Goal: Transaction & Acquisition: Purchase product/service

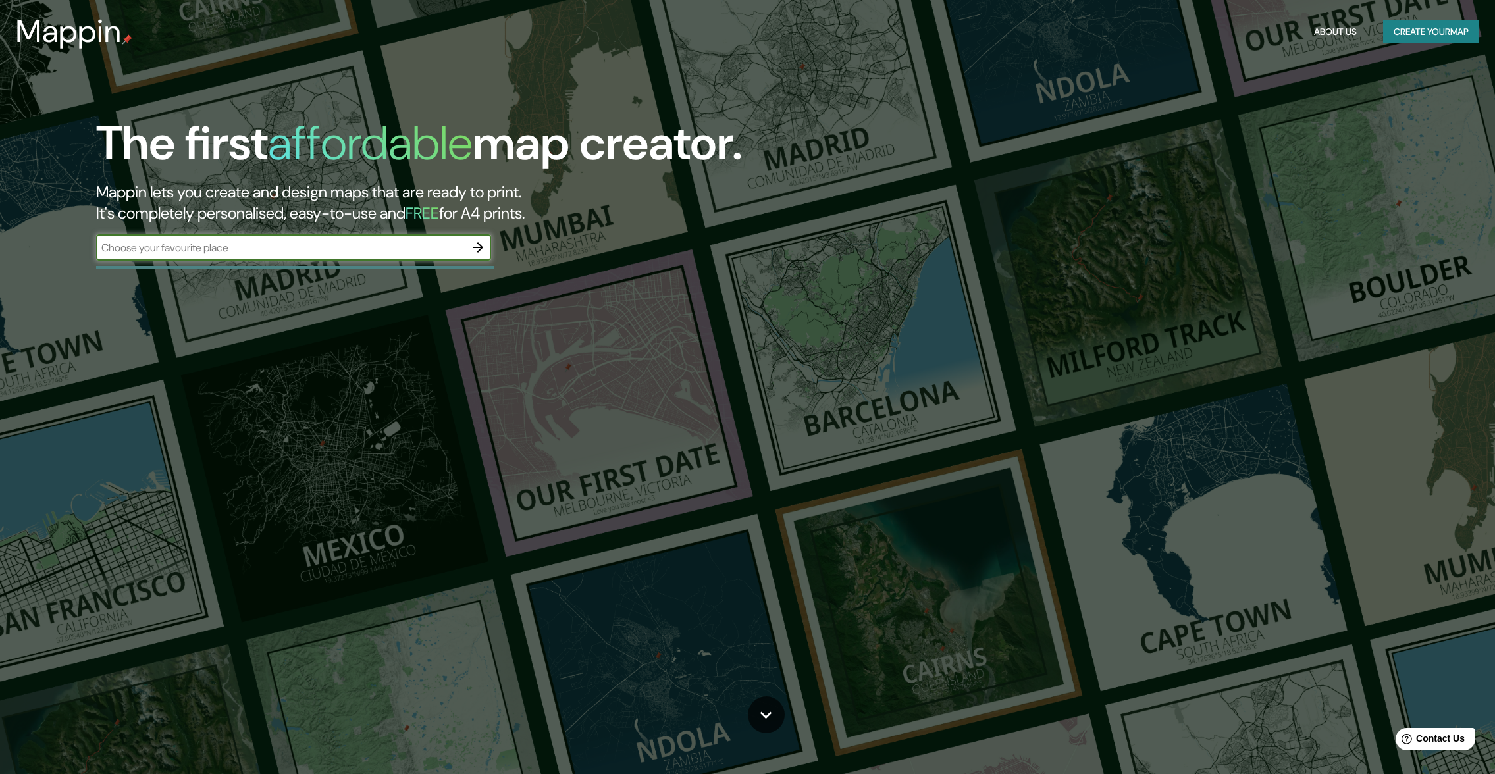
click at [479, 248] on icon "button" at bounding box center [478, 247] width 11 height 11
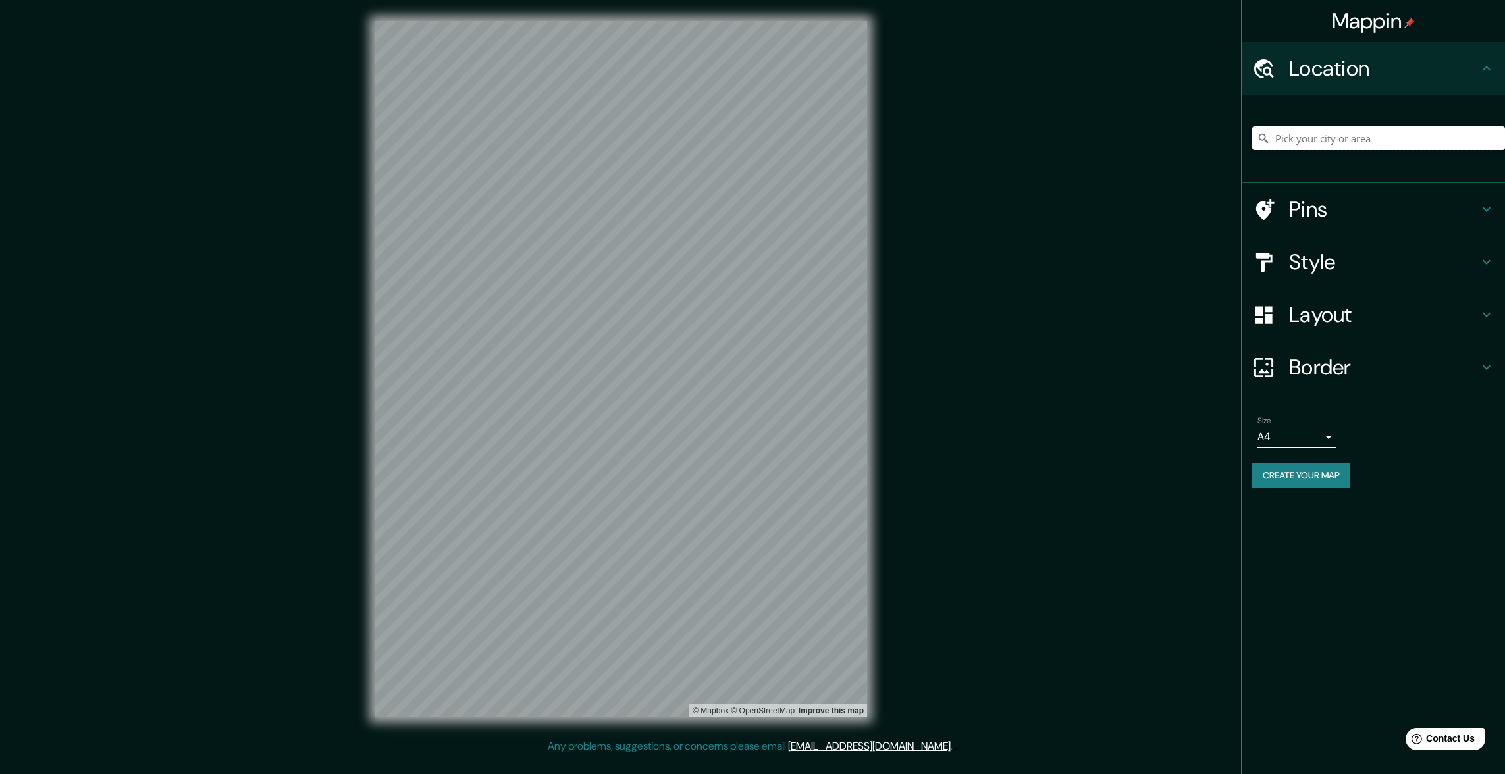
click at [1372, 135] on input "Pick your city or area" at bounding box center [1378, 138] width 253 height 24
click at [1290, 76] on h4 "Location" at bounding box center [1384, 68] width 190 height 26
click at [1299, 142] on input "Pick your city or area" at bounding box center [1378, 138] width 253 height 24
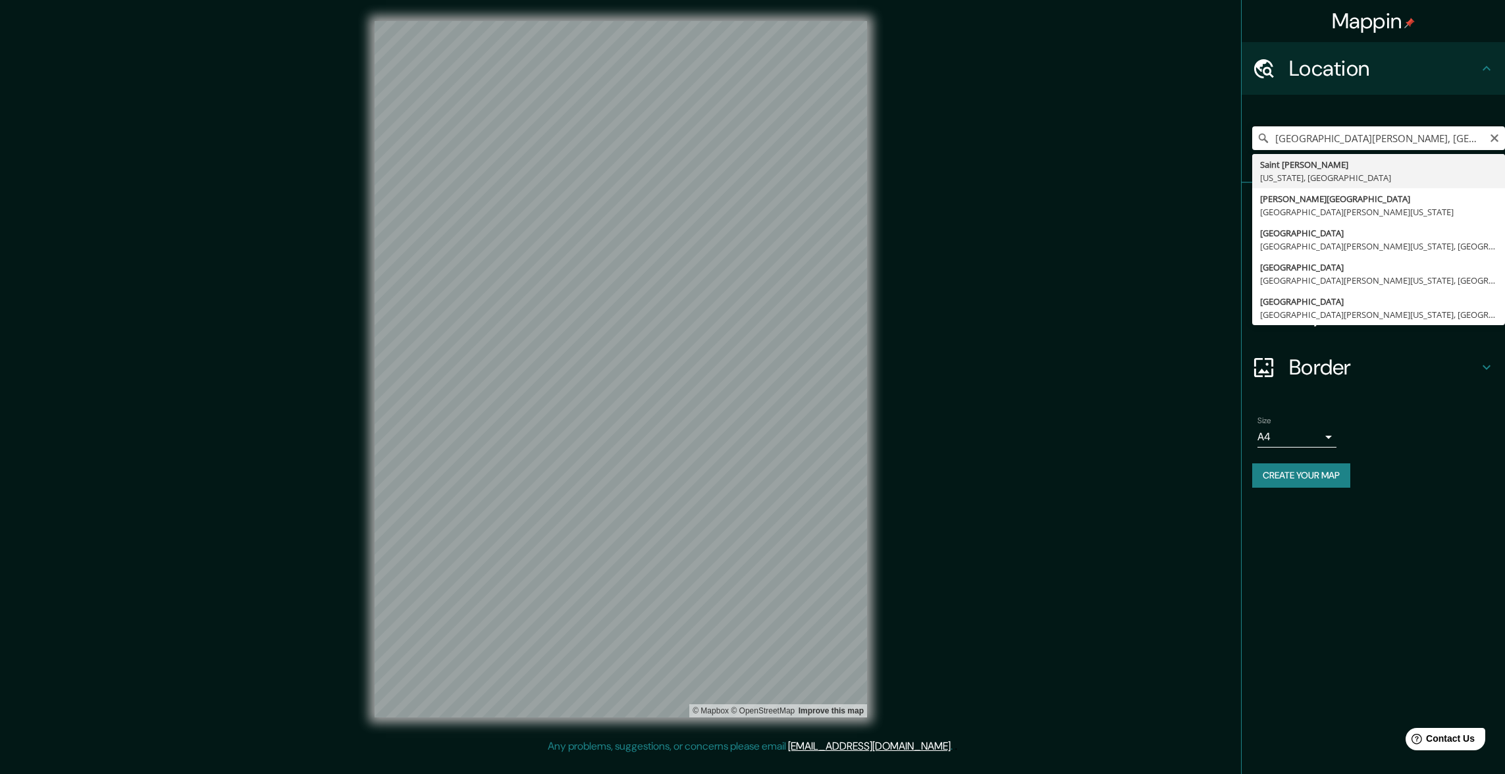
type input "Saint Paul, Minnesota, United States"
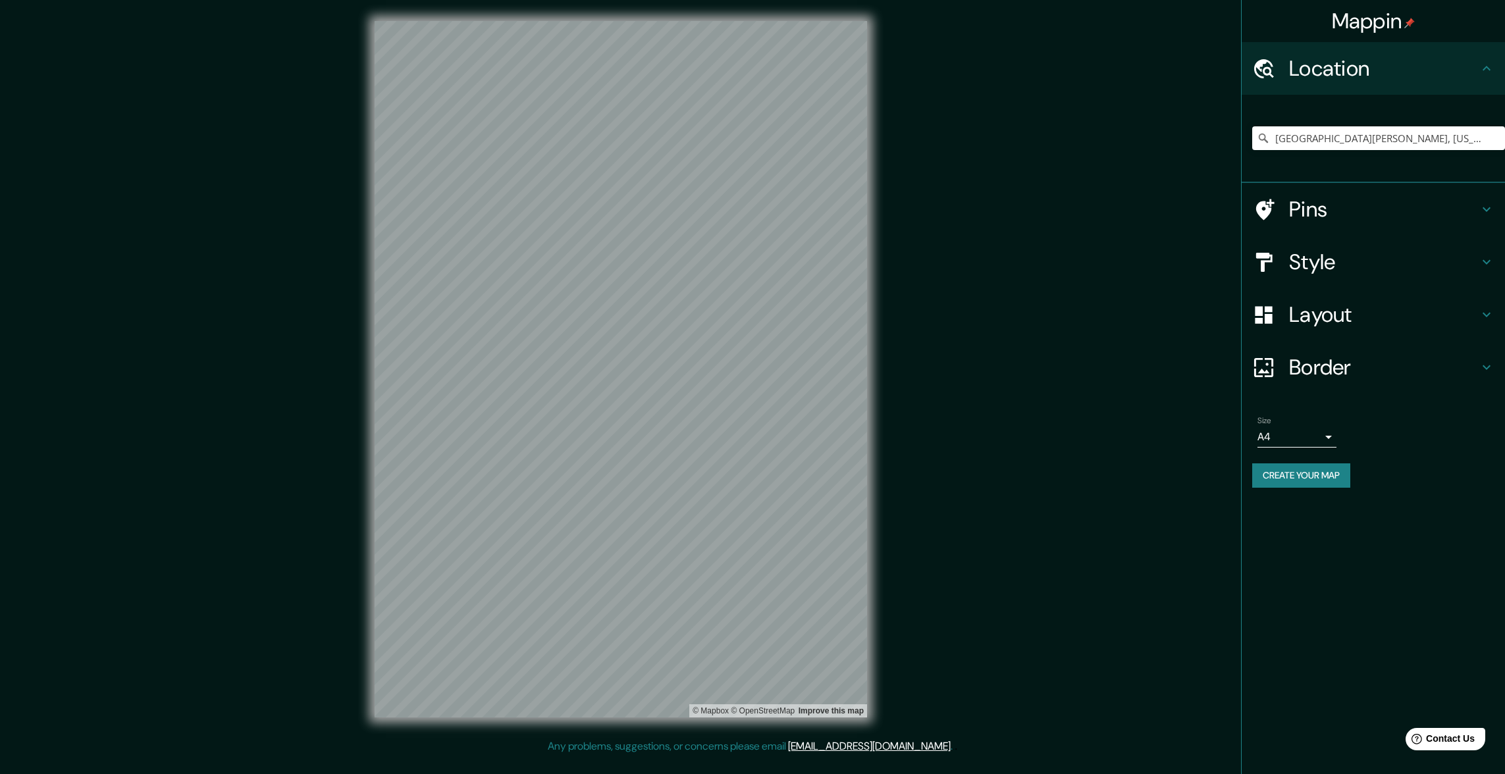
click at [1294, 221] on h4 "Pins" at bounding box center [1384, 209] width 190 height 26
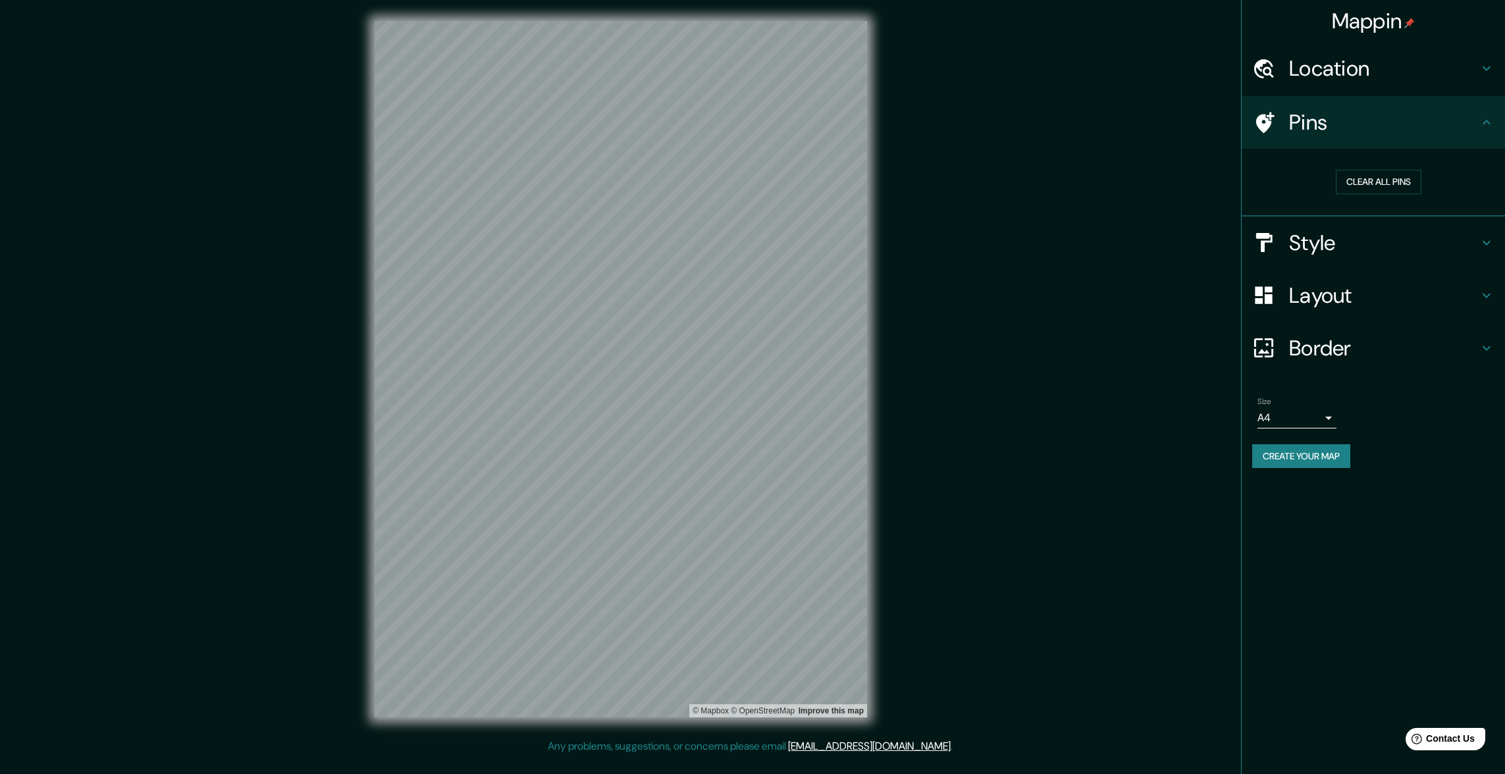
click at [1310, 250] on h4 "Style" at bounding box center [1384, 243] width 190 height 26
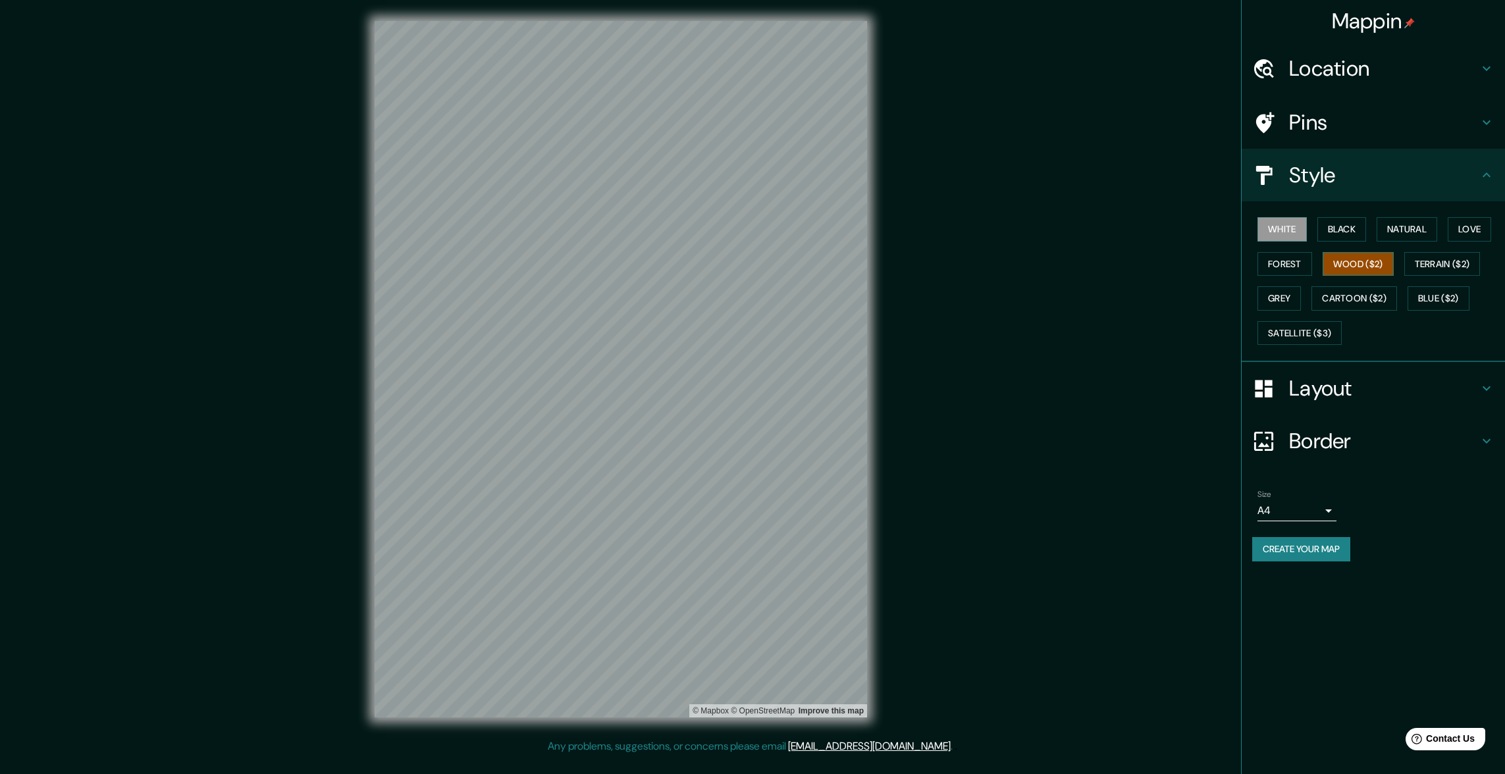
click at [1365, 265] on button "Wood ($2)" at bounding box center [1358, 264] width 71 height 24
click at [1448, 268] on button "Terrain ($2)" at bounding box center [1442, 264] width 76 height 24
click at [1354, 309] on button "Cartoon ($2)" at bounding box center [1354, 298] width 86 height 24
click at [1299, 332] on button "Satellite ($3)" at bounding box center [1299, 333] width 84 height 24
click at [1344, 230] on button "Black" at bounding box center [1341, 229] width 49 height 24
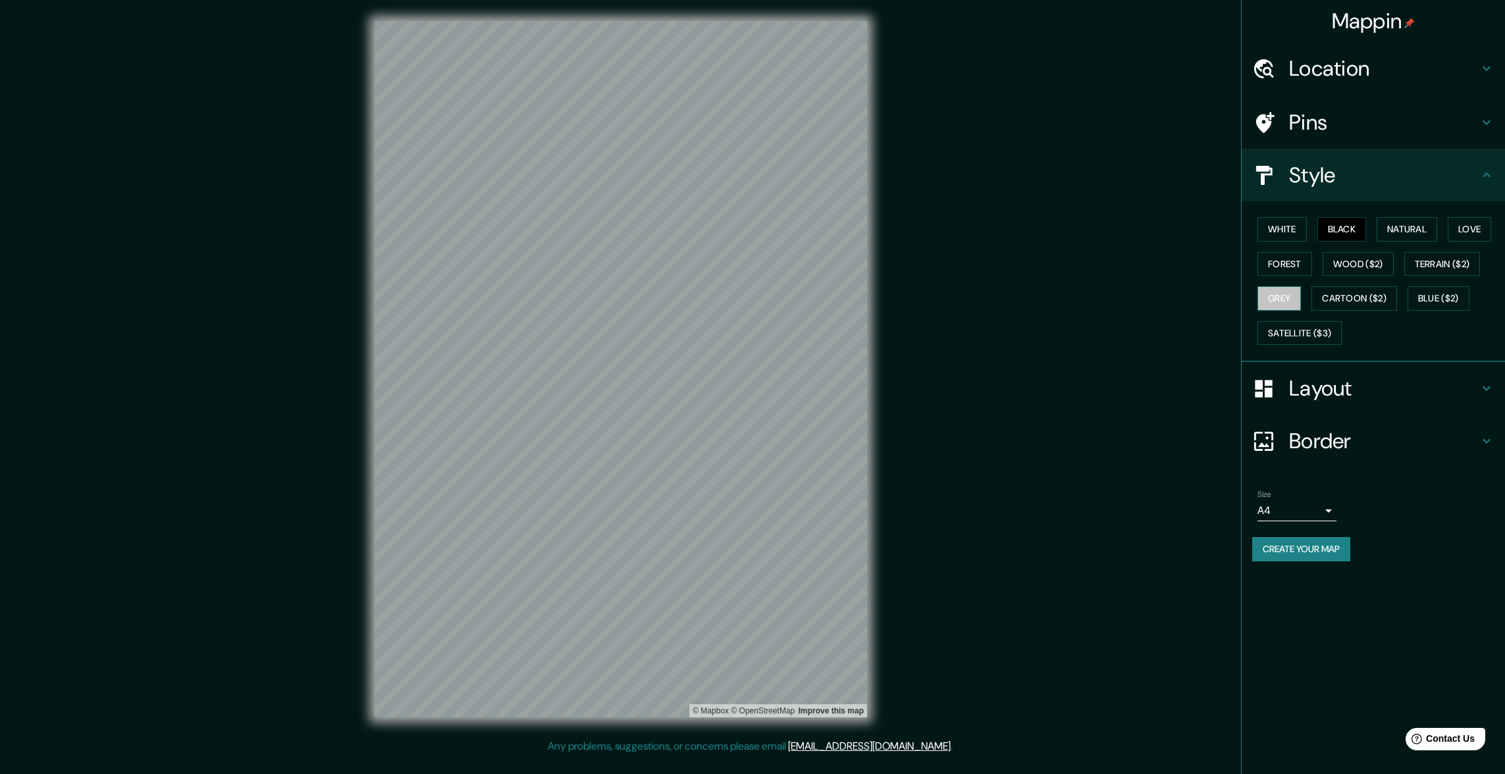
click at [1294, 302] on button "Grey" at bounding box center [1278, 298] width 43 height 24
click at [1342, 396] on h4 "Layout" at bounding box center [1384, 388] width 190 height 26
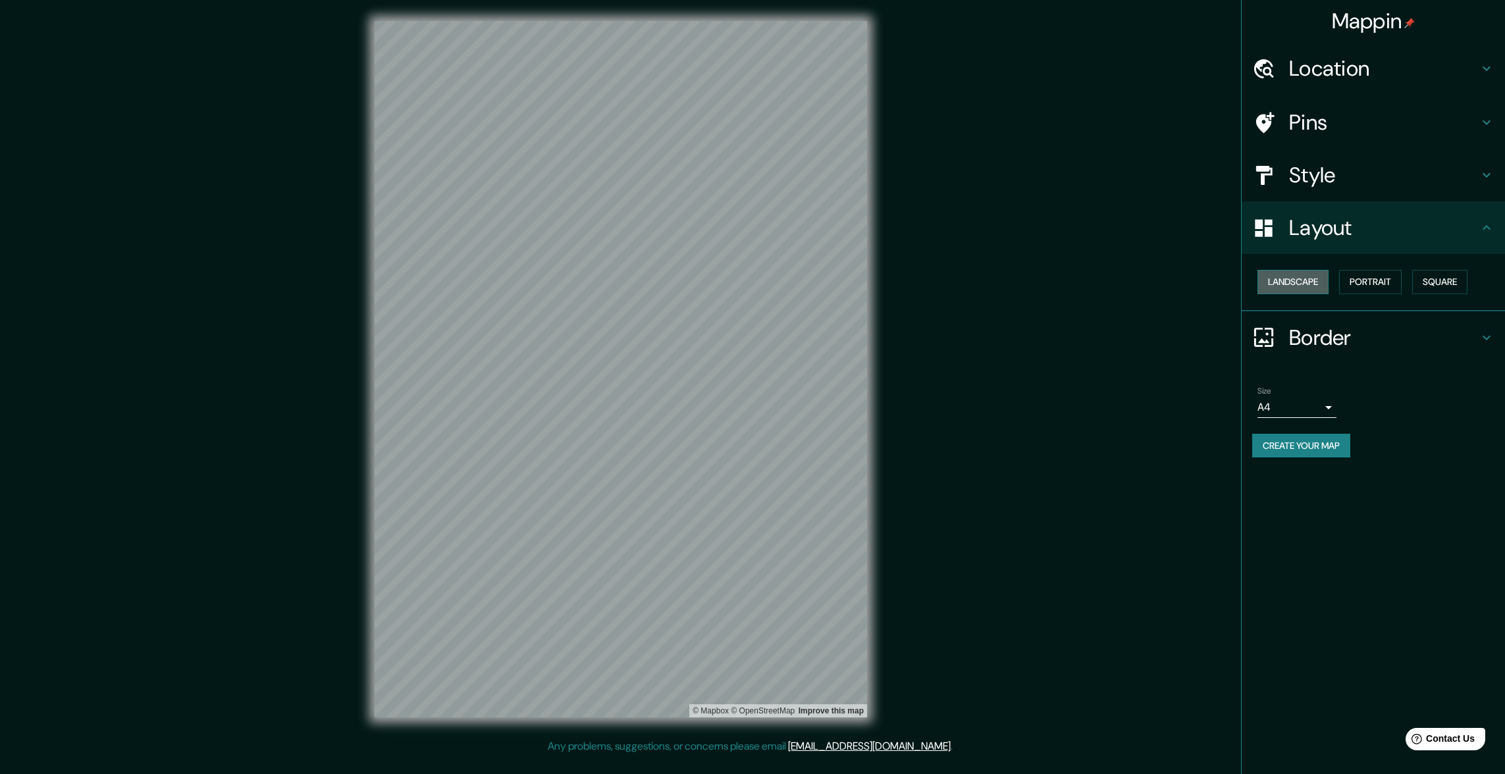
click at [1306, 288] on button "Landscape" at bounding box center [1292, 282] width 71 height 24
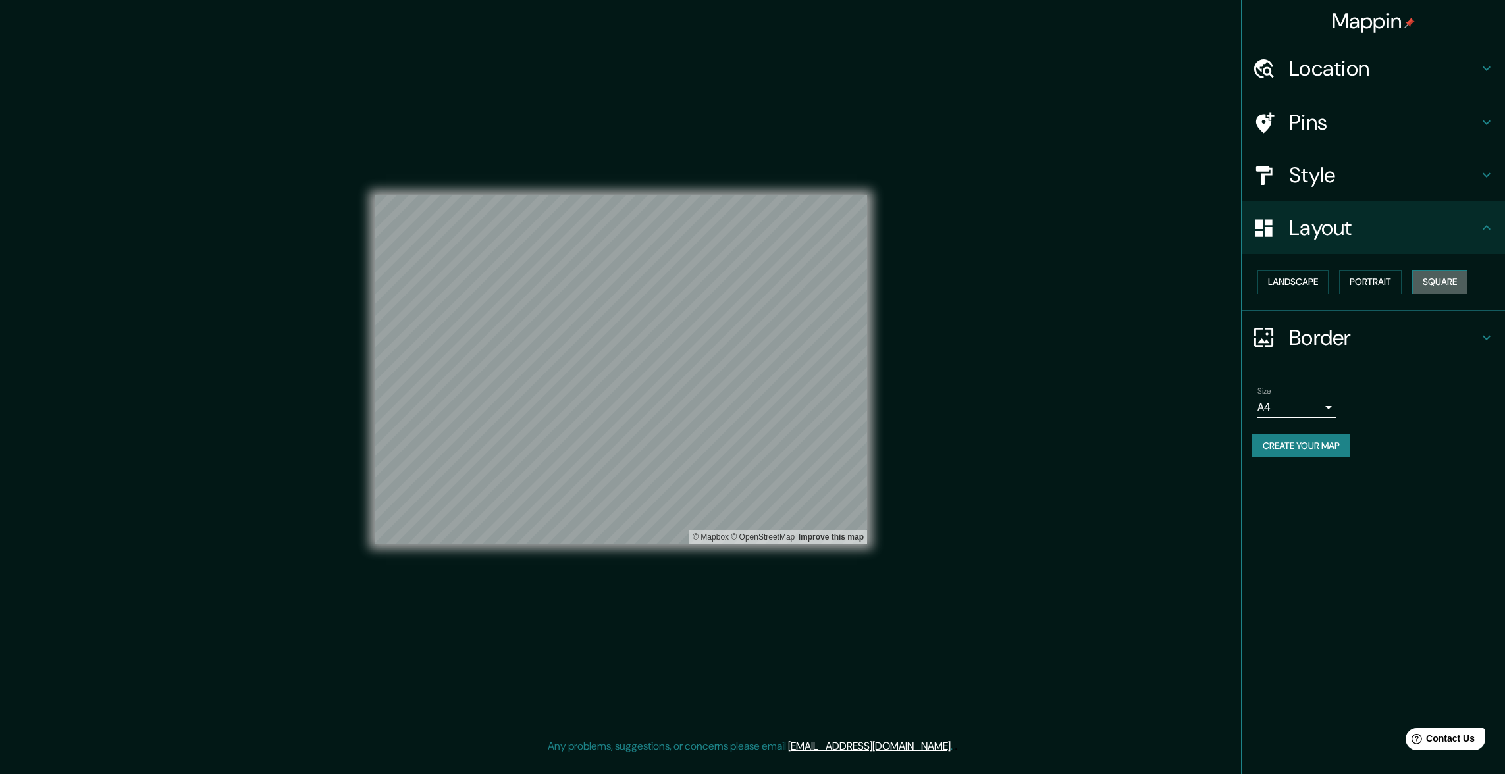
click at [1448, 286] on button "Square" at bounding box center [1439, 282] width 55 height 24
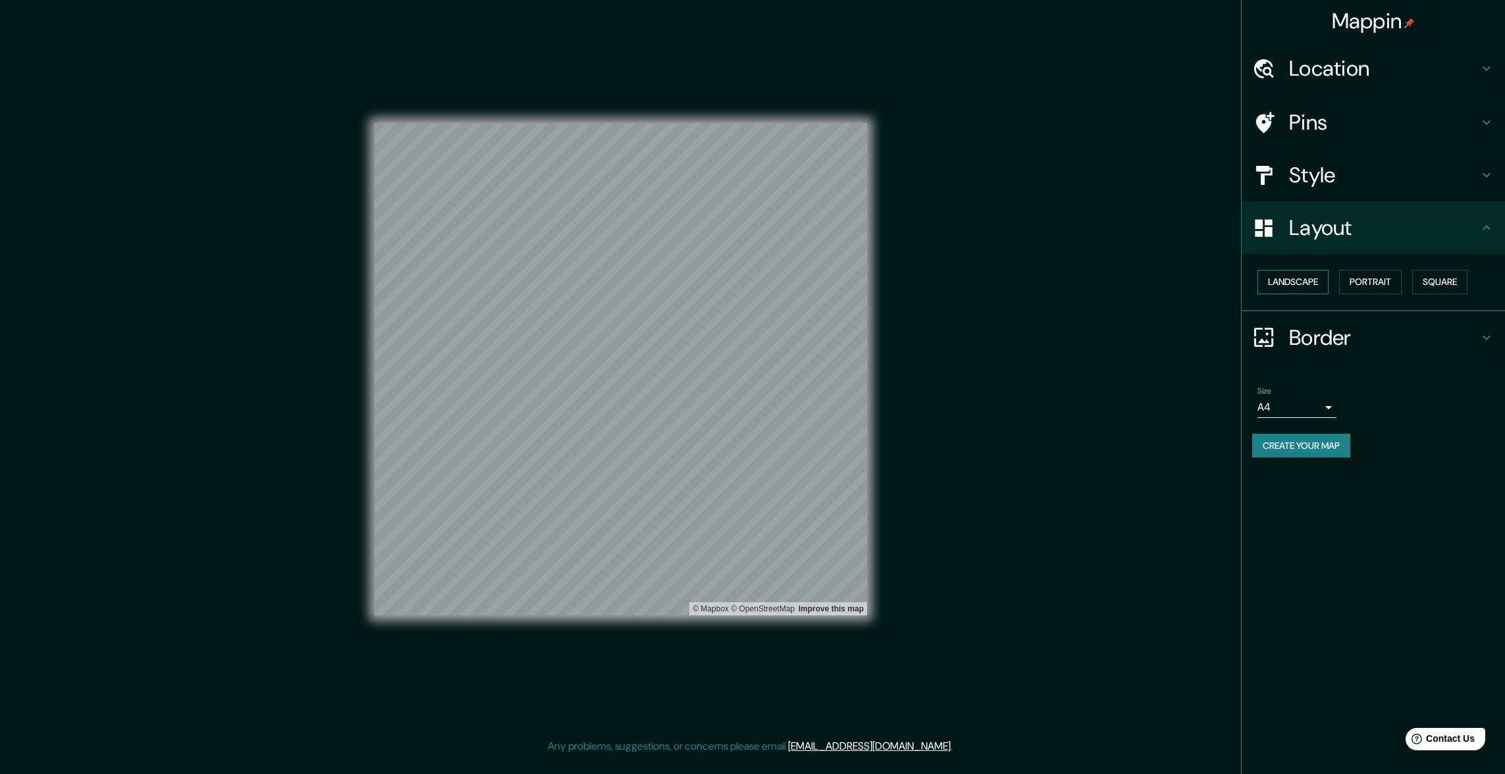
click at [1281, 283] on button "Landscape" at bounding box center [1292, 282] width 71 height 24
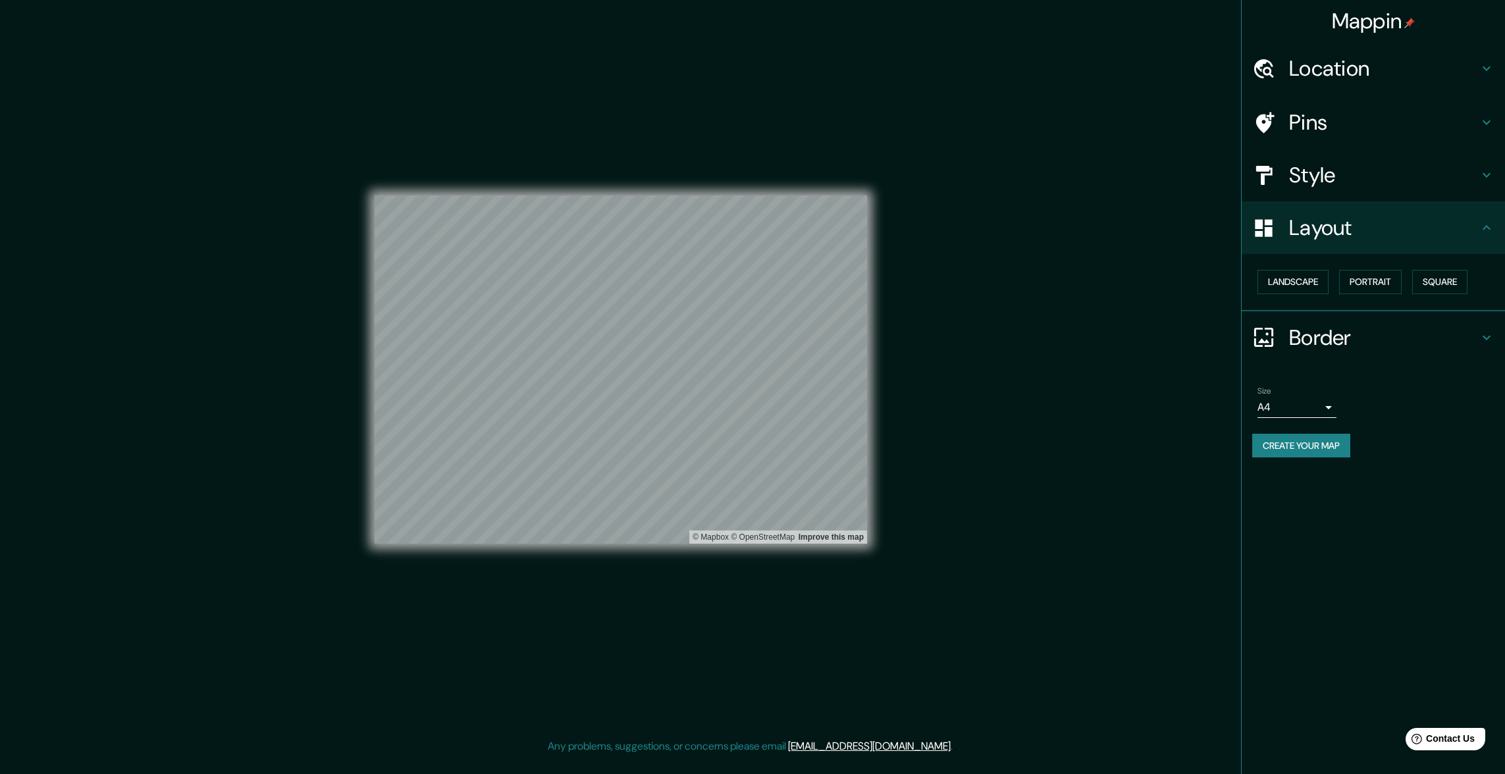
click at [1302, 344] on h4 "Border" at bounding box center [1384, 338] width 190 height 26
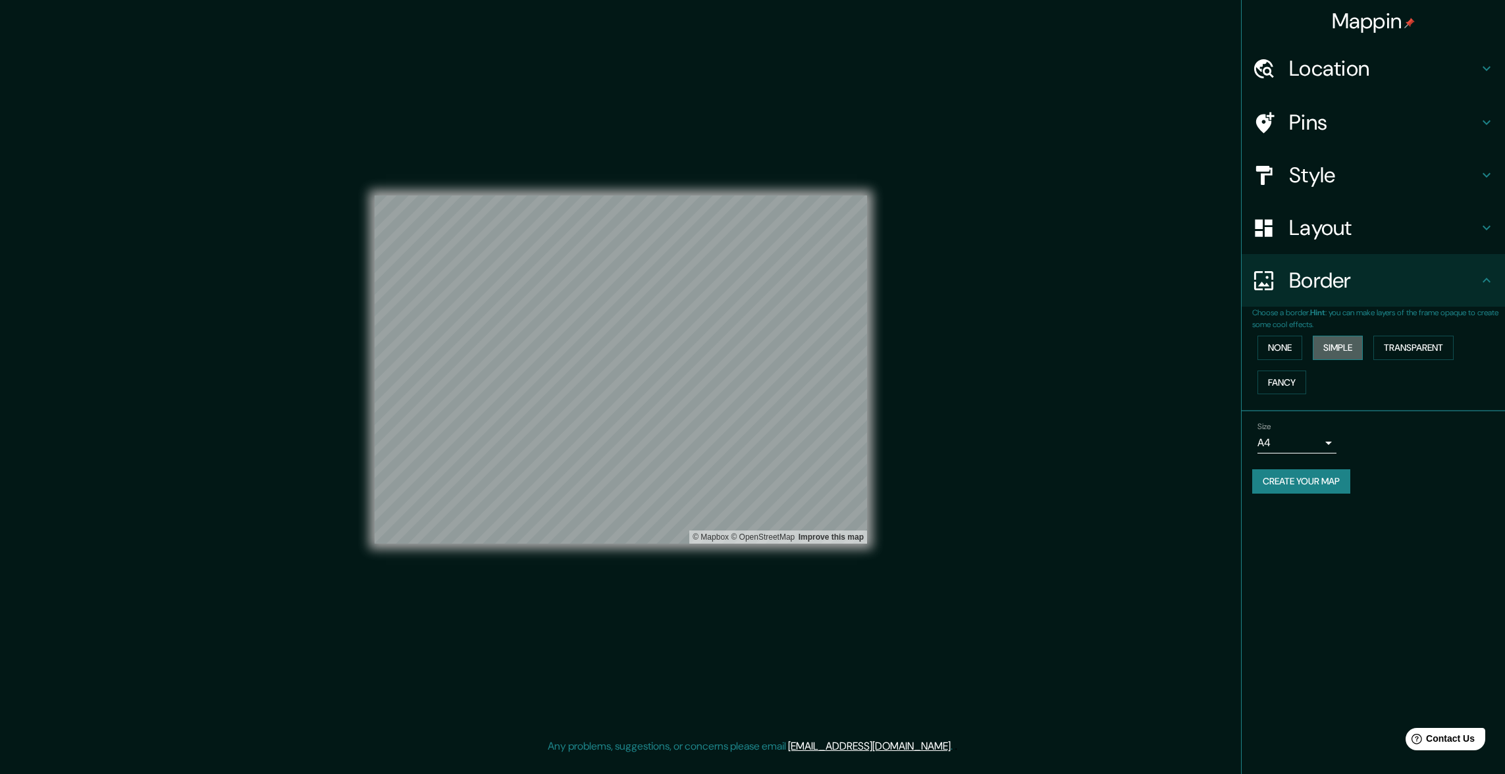
click at [1350, 350] on button "Simple" at bounding box center [1338, 348] width 50 height 24
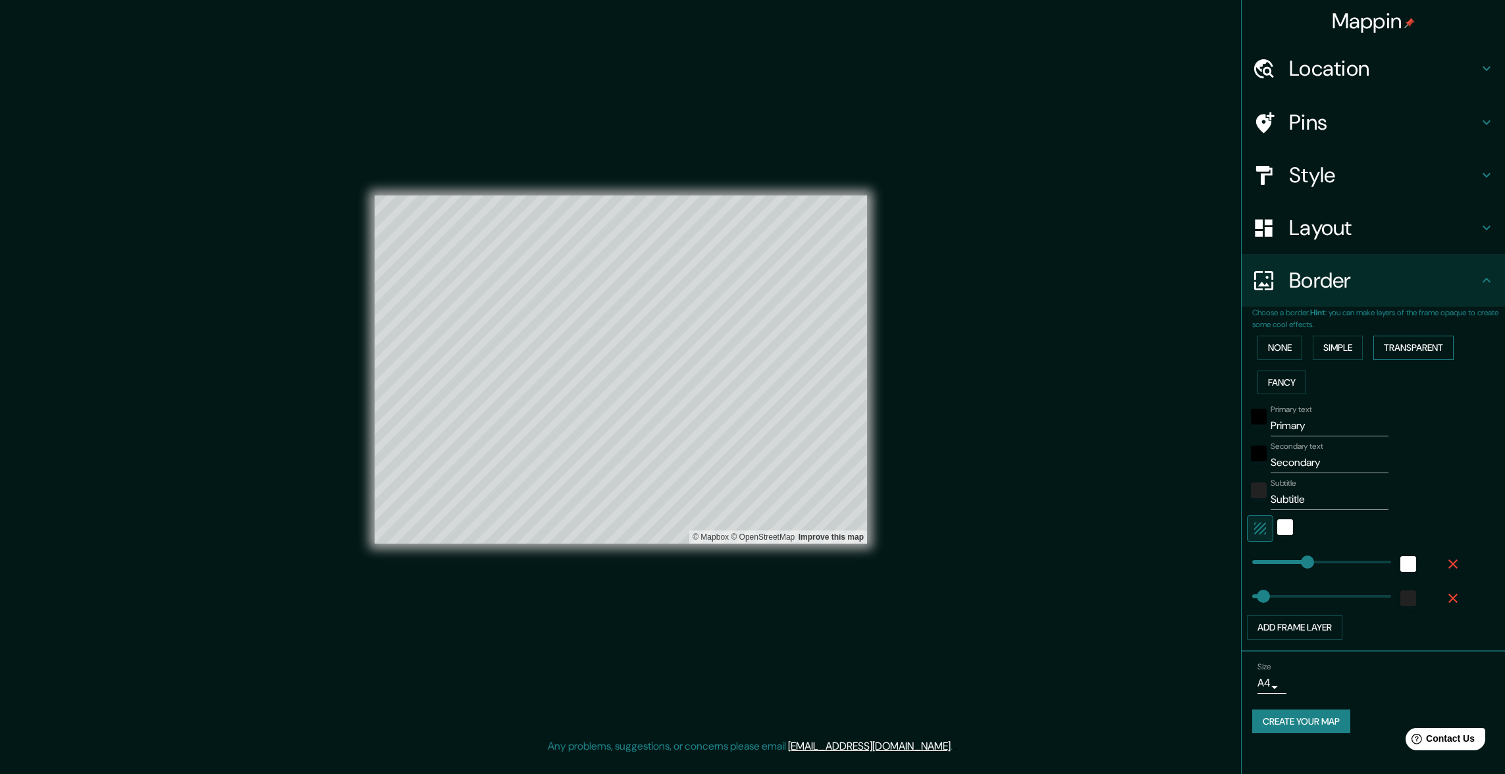
click at [1420, 350] on button "Transparent" at bounding box center [1413, 348] width 80 height 24
click at [1334, 346] on button "Simple" at bounding box center [1338, 348] width 50 height 24
click at [1305, 629] on button "Add frame layer" at bounding box center [1294, 628] width 95 height 24
type input "299"
type input "60"
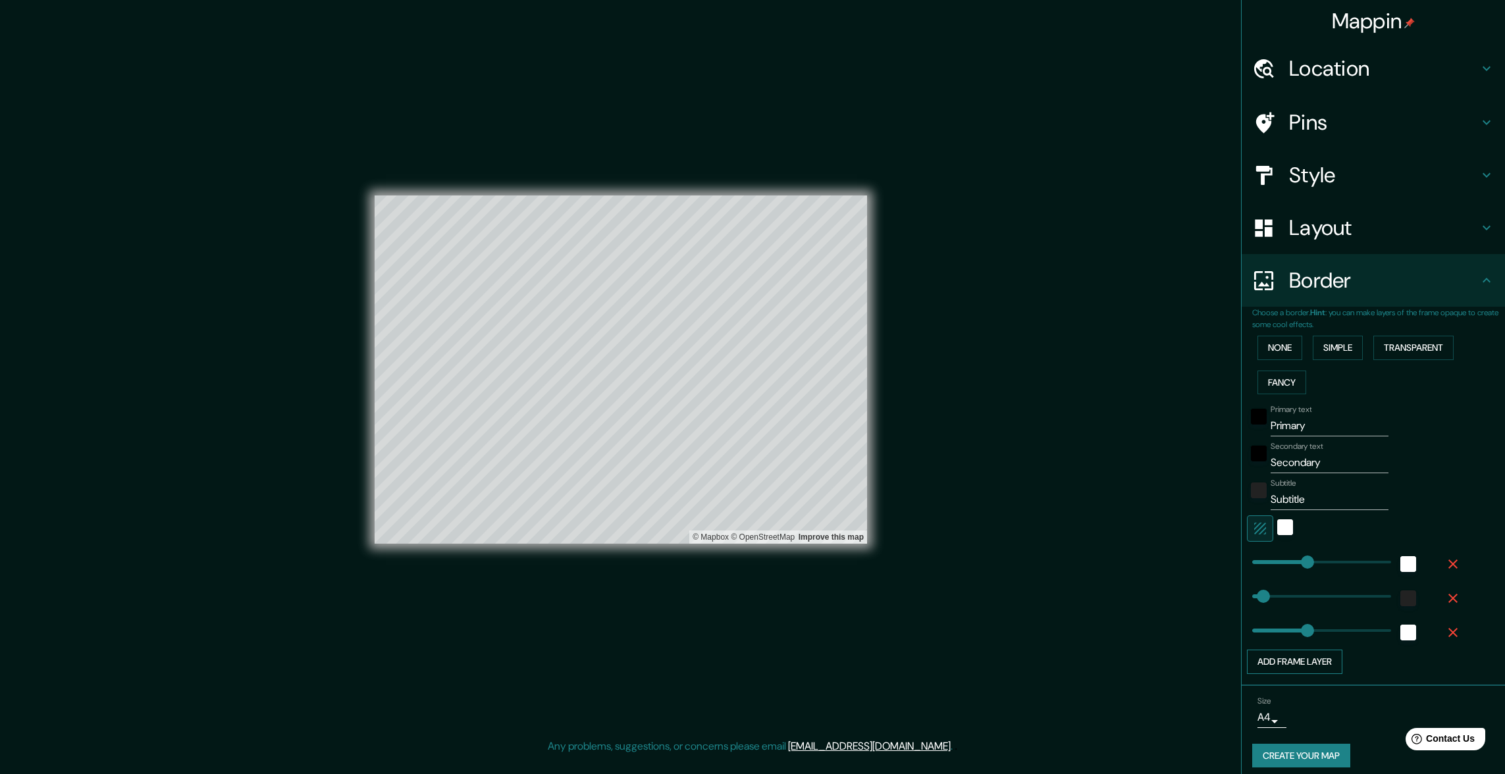
type input "337"
type input "299"
type input "60"
click at [1308, 629] on span at bounding box center [1314, 630] width 13 height 13
type input "299"
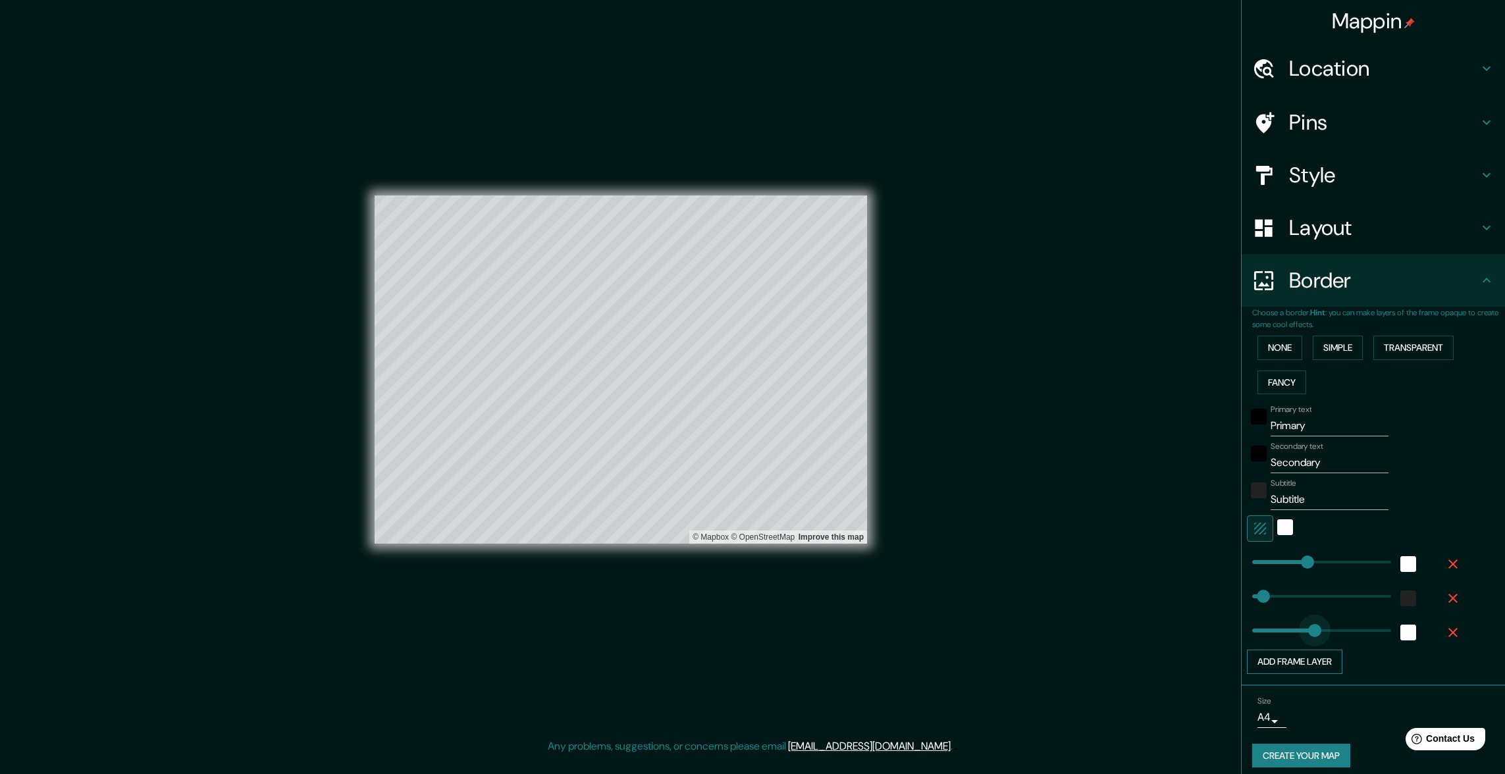
type input "60"
type input "188"
drag, startPoint x: 1305, startPoint y: 629, endPoint x: 1277, endPoint y: 631, distance: 27.7
type input "299"
type input "60"
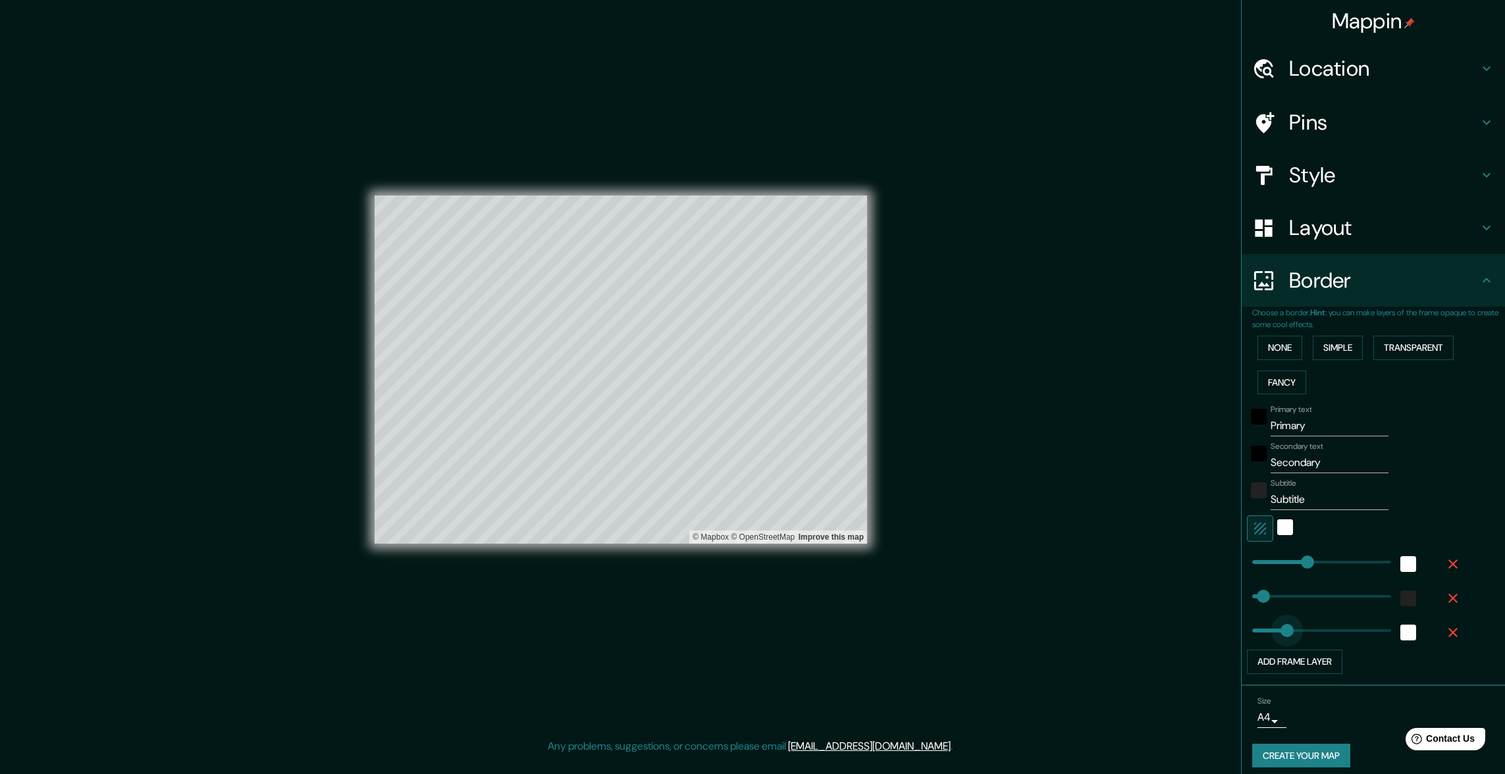
type input "82"
drag, startPoint x: 1277, startPoint y: 631, endPoint x: 1257, endPoint y: 631, distance: 19.8
type input "299"
type input "60"
type input "135"
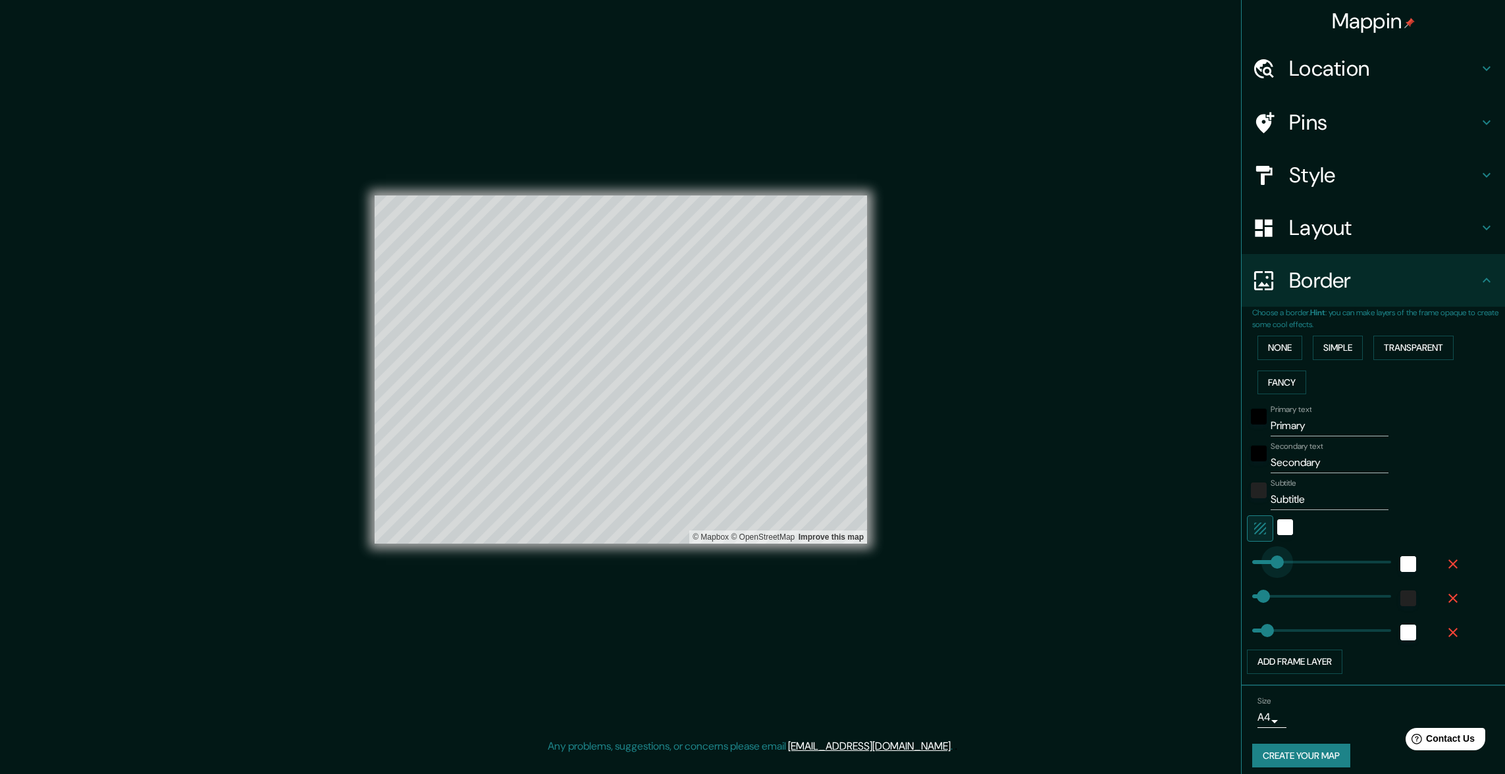
drag, startPoint x: 1294, startPoint y: 558, endPoint x: 1267, endPoint y: 562, distance: 27.2
type input "60"
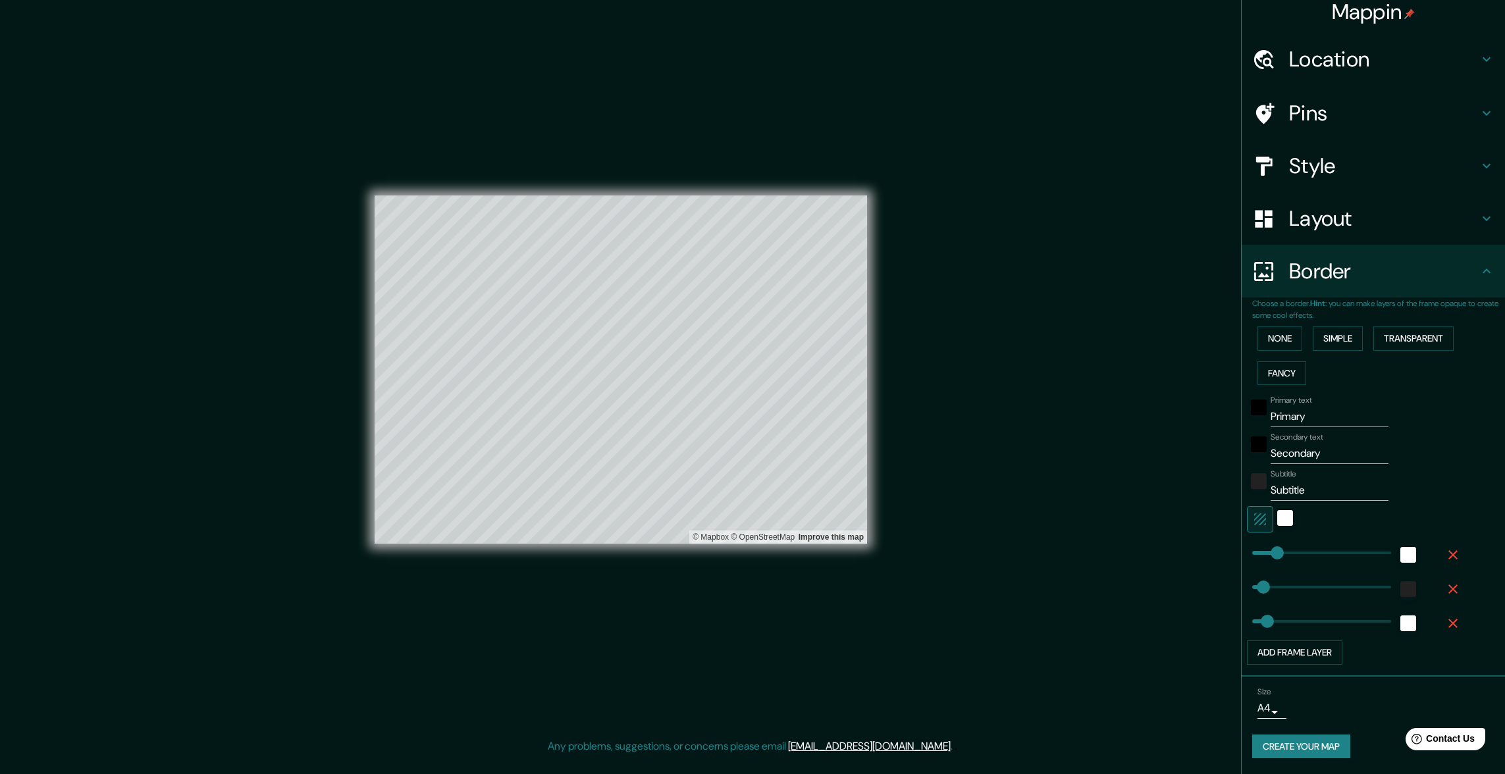
click at [1267, 712] on body "Mappin Location Saint Paul, Minnesota, United States Pins Style Layout Border C…" at bounding box center [752, 387] width 1505 height 774
click at [1253, 752] on li "A1 ($2.50)" at bounding box center [1260, 747] width 65 height 24
type input "a3"
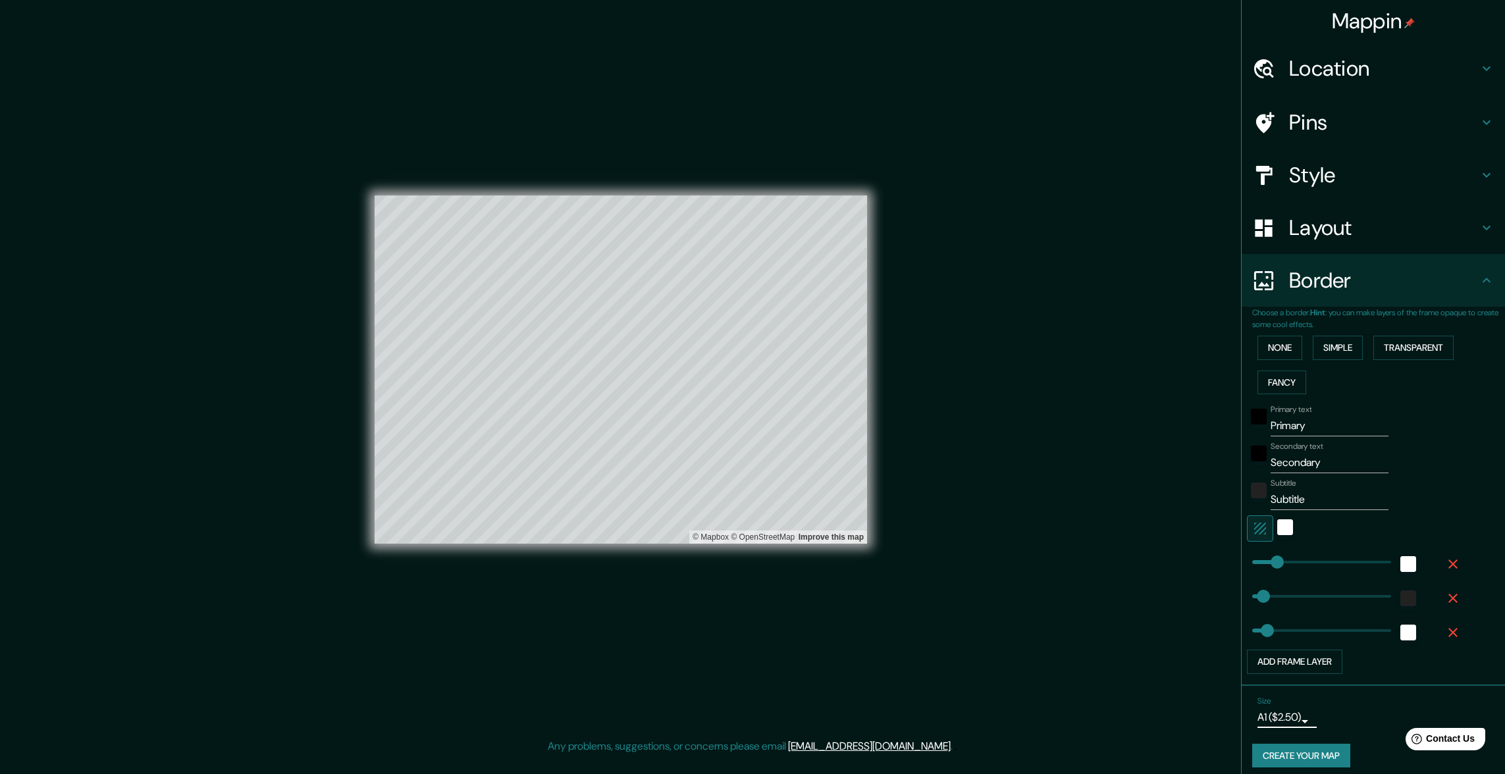
click at [1319, 222] on h4 "Layout" at bounding box center [1384, 228] width 190 height 26
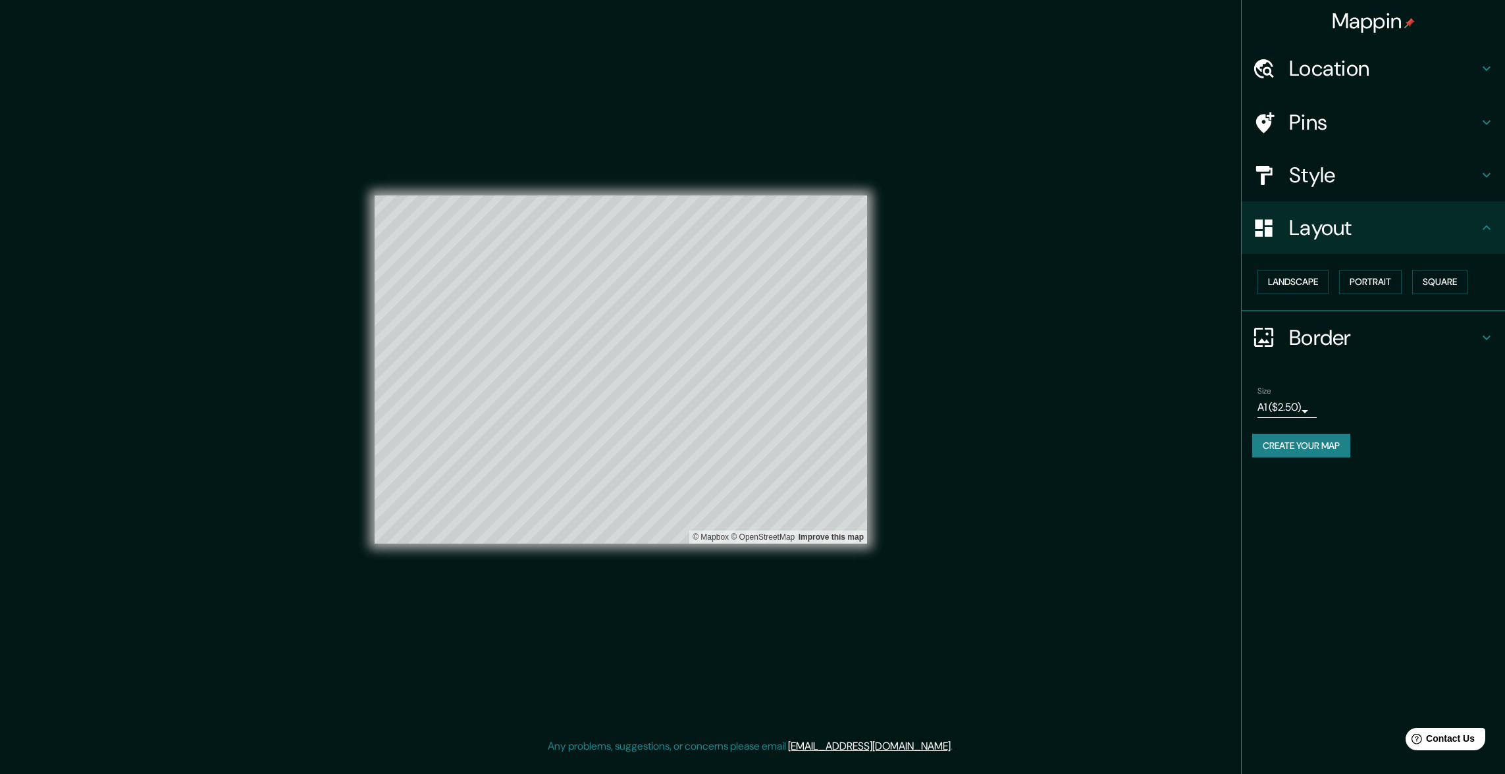
click at [1327, 184] on h4 "Style" at bounding box center [1384, 175] width 190 height 26
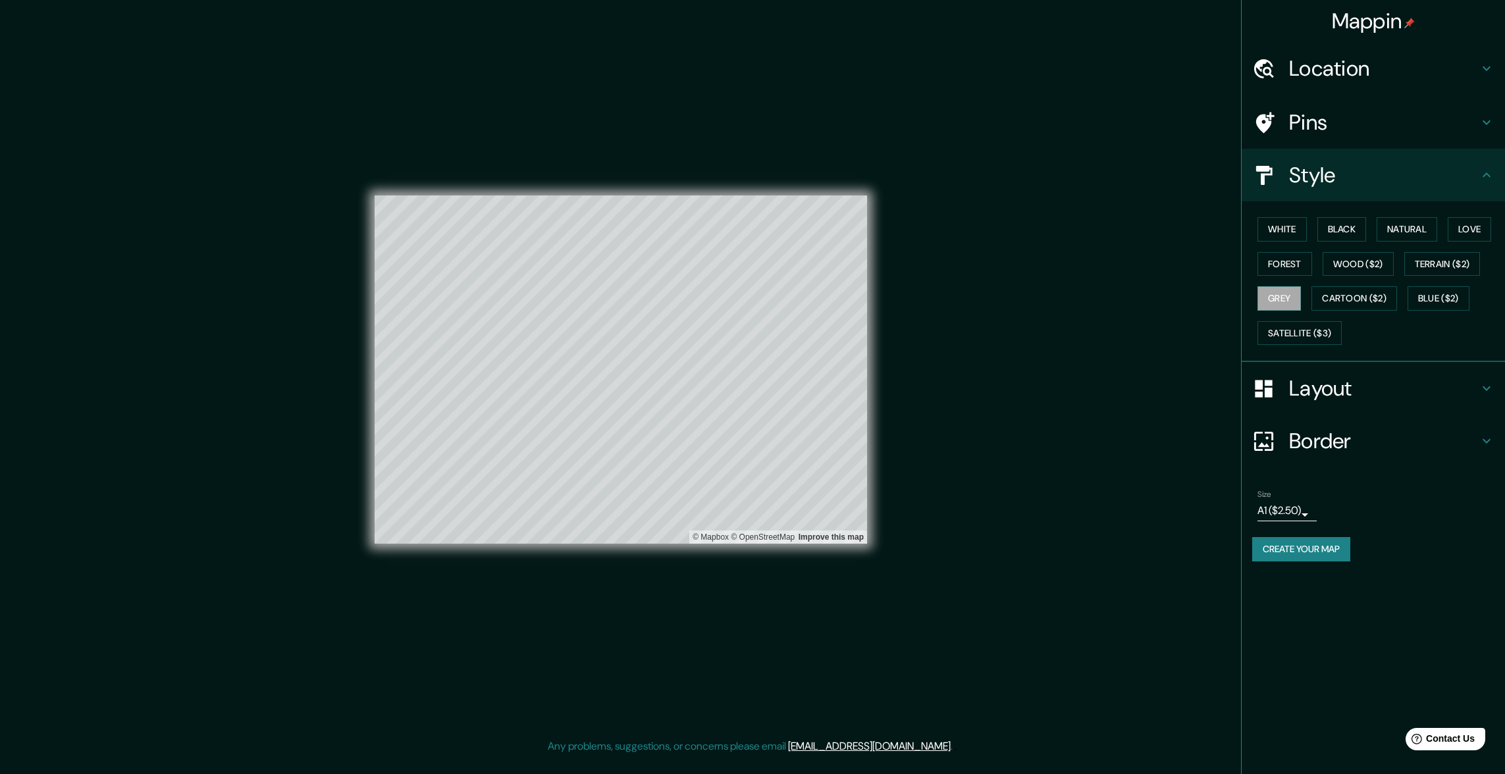
click at [1323, 128] on h4 "Pins" at bounding box center [1384, 122] width 190 height 26
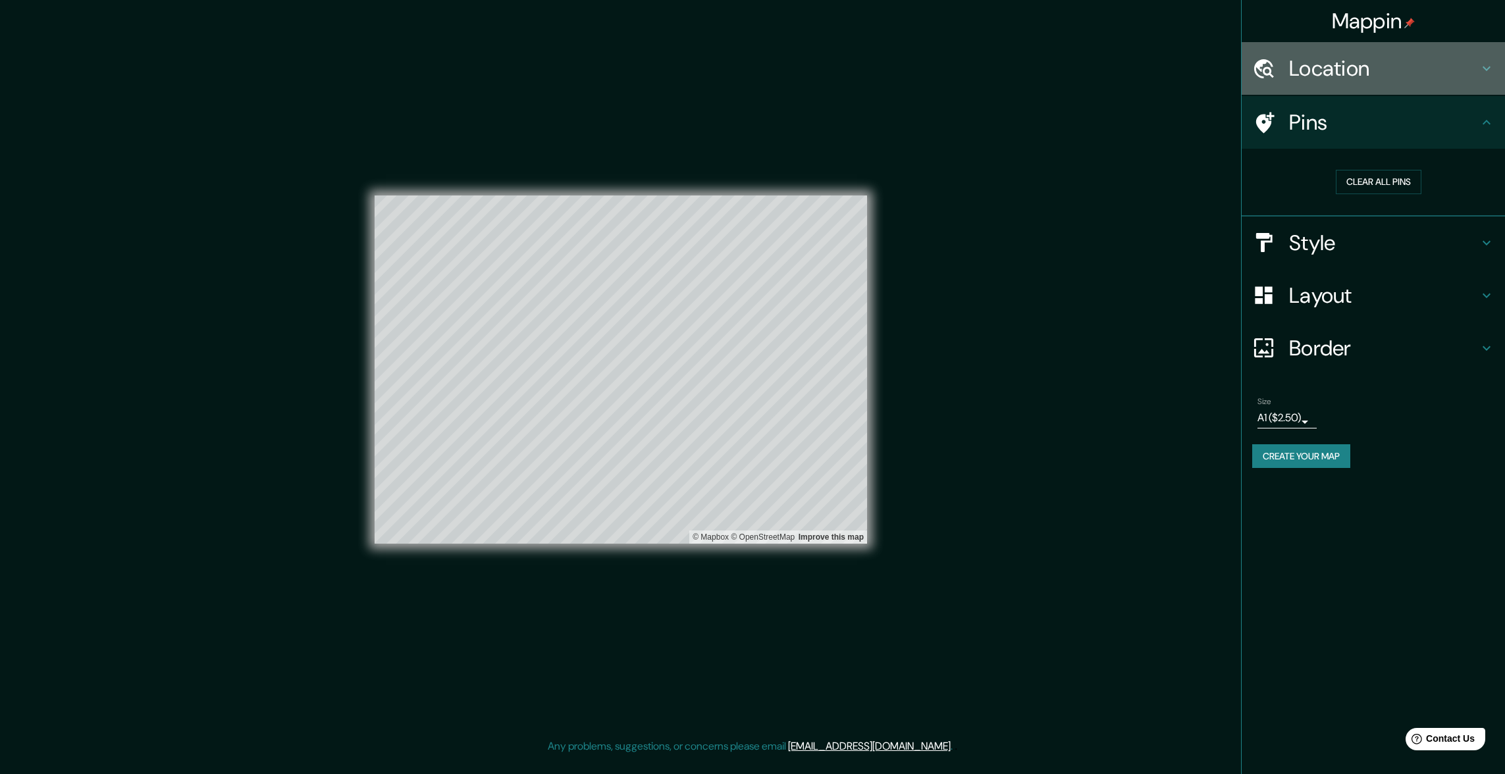
click at [1344, 71] on h4 "Location" at bounding box center [1384, 68] width 190 height 26
type input "60"
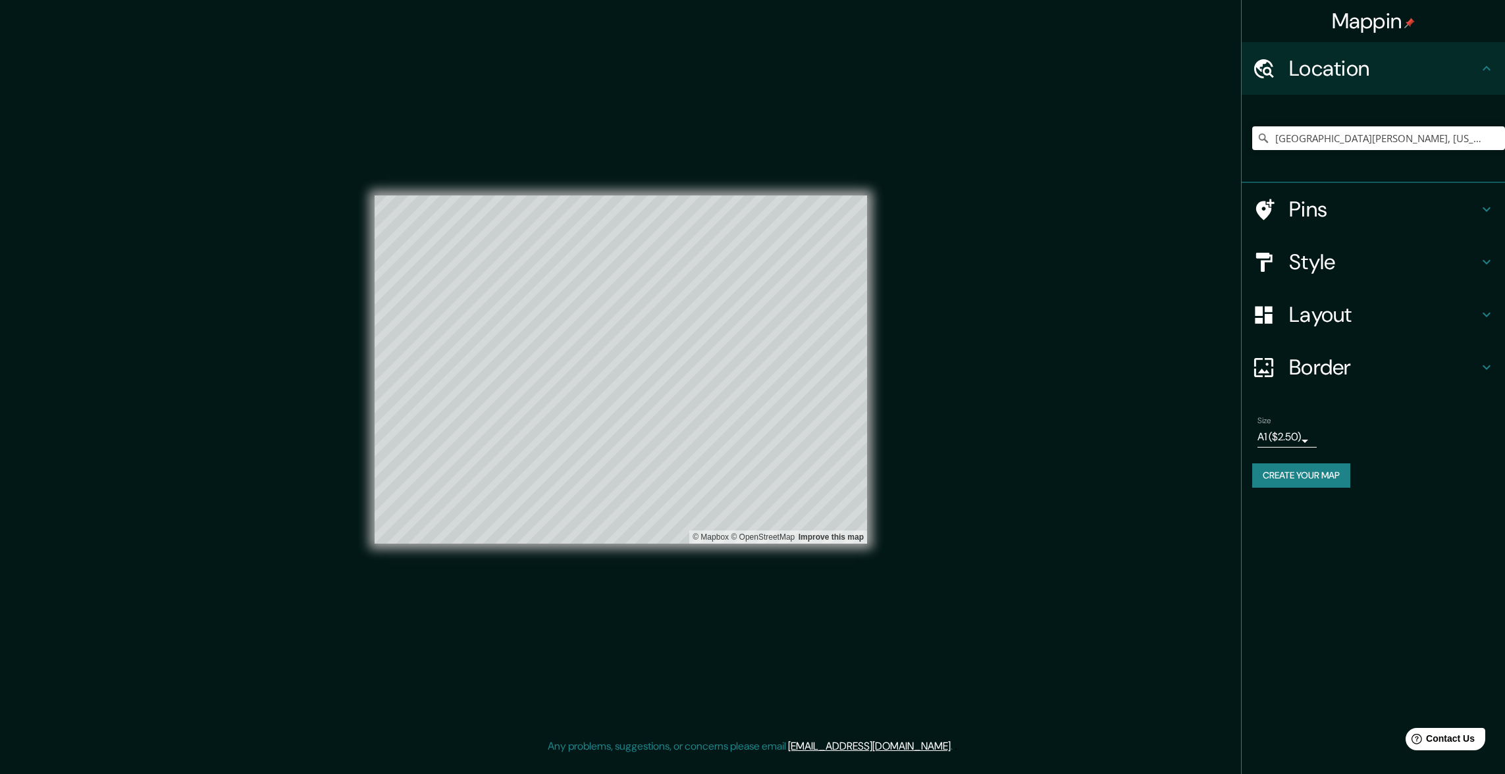
click at [1358, 575] on div "Mappin Location Saint Paul, Minnesota, United States Pins Style Layout Border C…" at bounding box center [1373, 387] width 264 height 774
click at [1327, 478] on button "Create your map" at bounding box center [1301, 475] width 98 height 24
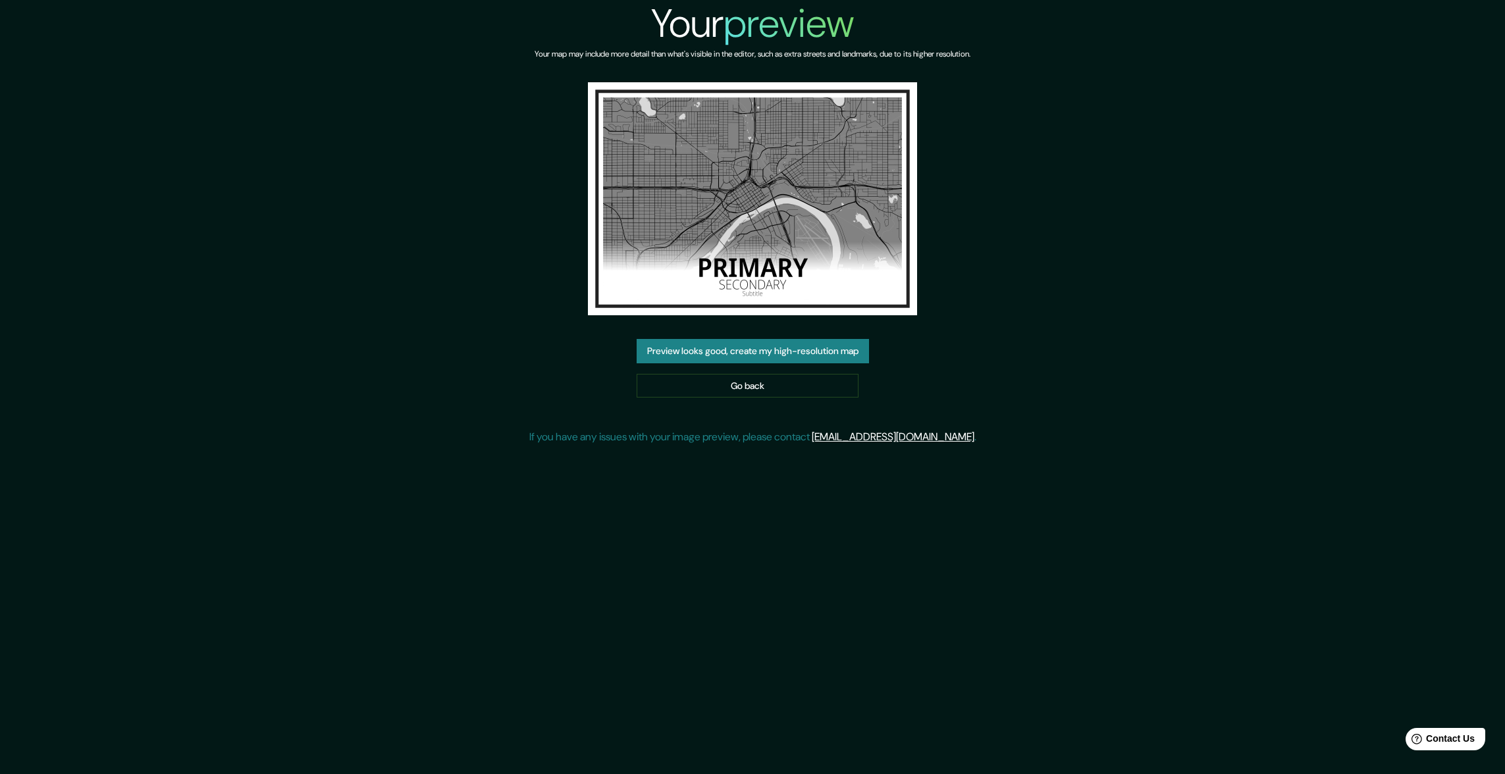
click at [749, 277] on img at bounding box center [752, 198] width 329 height 233
click at [697, 352] on button "Preview looks good, create my high-resolution map" at bounding box center [753, 351] width 232 height 24
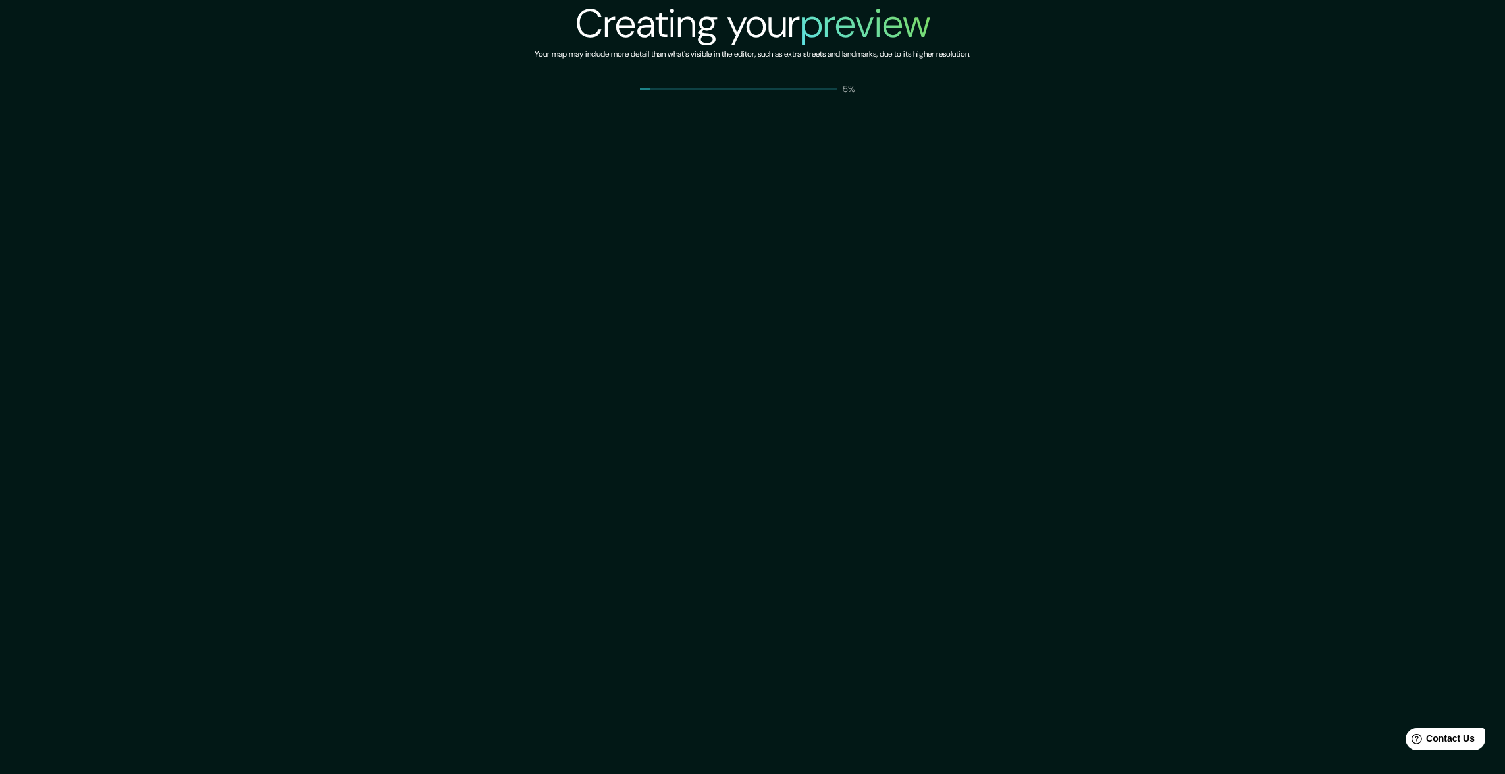
click at [435, 40] on div "Creating your preview Your map may include more detail than what's visible in t…" at bounding box center [752, 47] width 1505 height 95
